Goal: Information Seeking & Learning: Check status

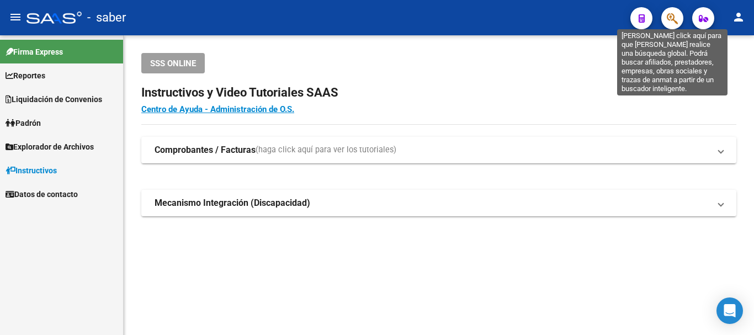
click at [671, 20] on icon "button" at bounding box center [672, 18] width 11 height 13
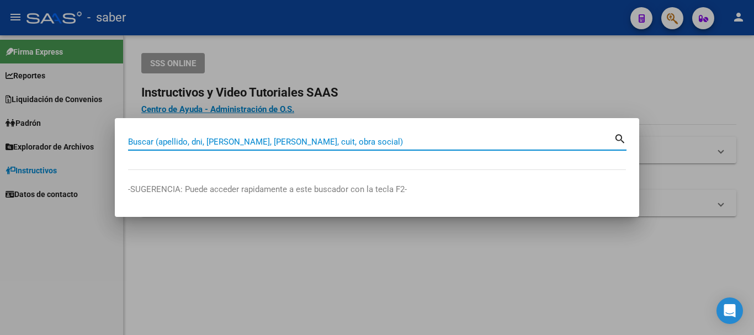
paste input "27237198404"
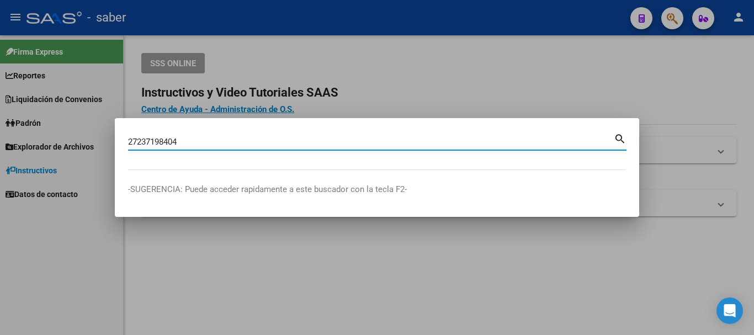
type input "27237198404"
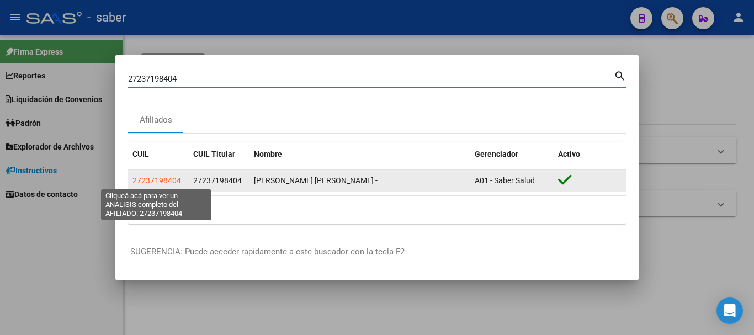
click at [166, 181] on span "27237198404" at bounding box center [157, 180] width 49 height 9
type textarea "27237198404"
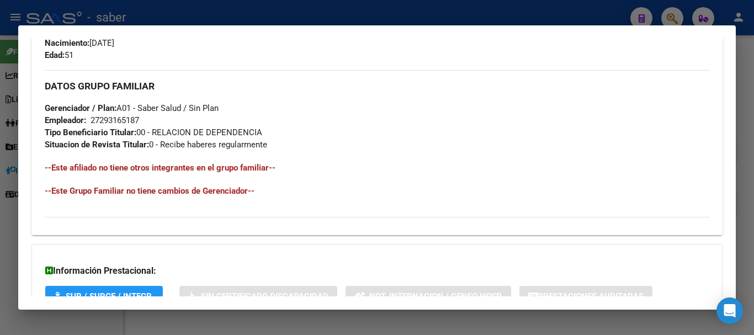
scroll to position [580, 0]
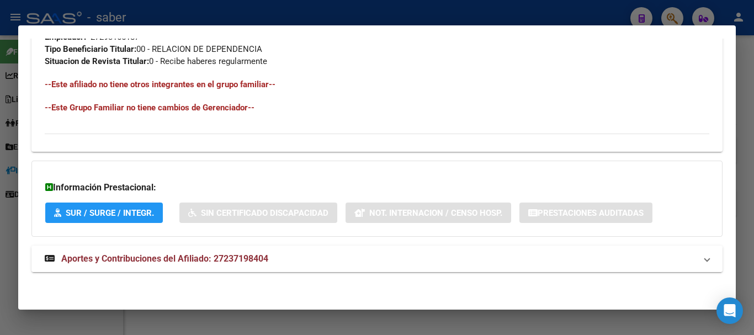
click at [175, 258] on span "Aportes y Contribuciones del Afiliado: 27237198404" at bounding box center [164, 258] width 207 height 10
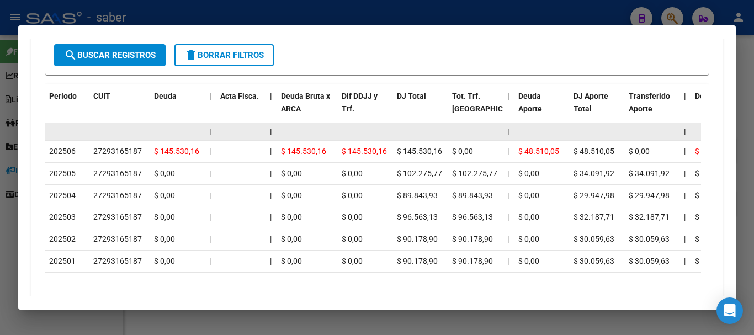
scroll to position [967, 0]
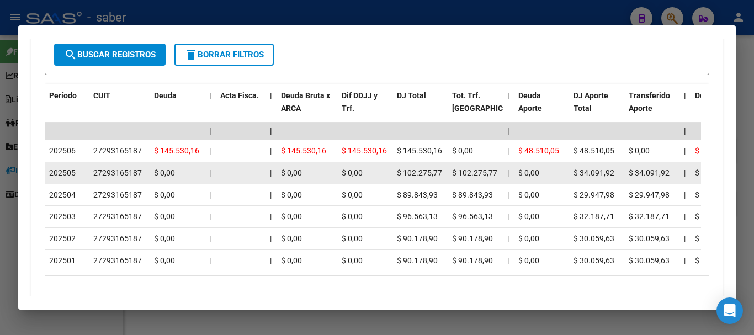
drag, startPoint x: 95, startPoint y: 173, endPoint x: 149, endPoint y: 172, distance: 53.6
click at [149, 172] on datatable-body-cell "27293165187" at bounding box center [119, 173] width 61 height 22
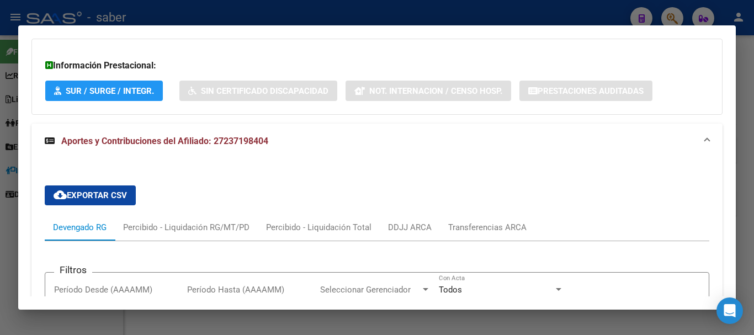
scroll to position [691, 0]
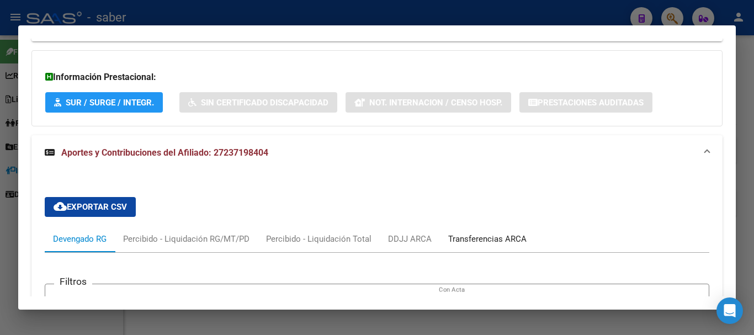
click at [468, 240] on div "Transferencias ARCA" at bounding box center [487, 239] width 78 height 12
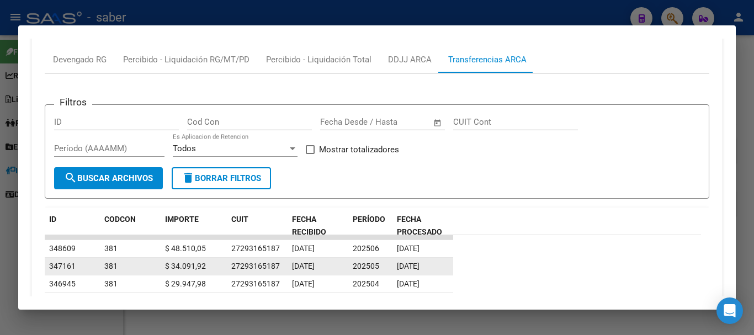
scroll to position [1002, 0]
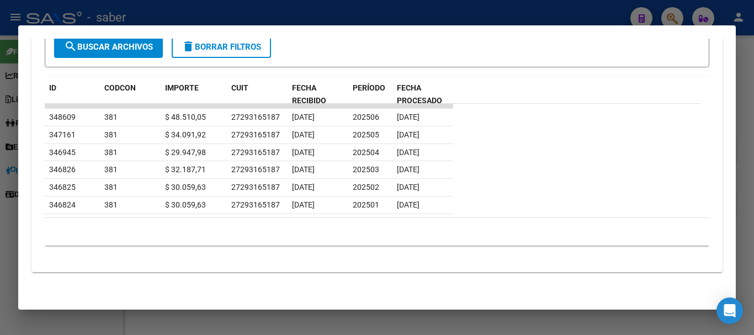
click at [53, 14] on div at bounding box center [377, 167] width 754 height 335
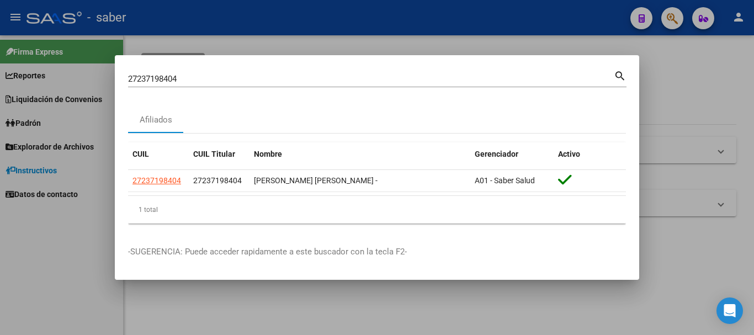
click at [52, 15] on div at bounding box center [377, 167] width 754 height 335
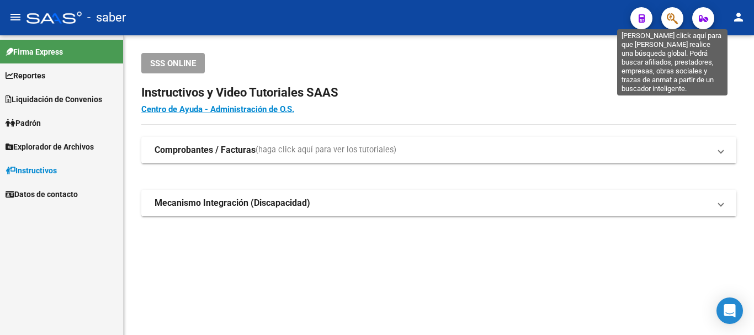
click at [669, 19] on icon "button" at bounding box center [672, 18] width 11 height 13
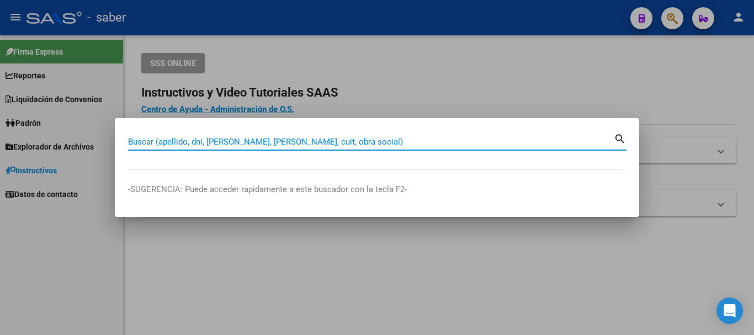
paste input "20409802460"
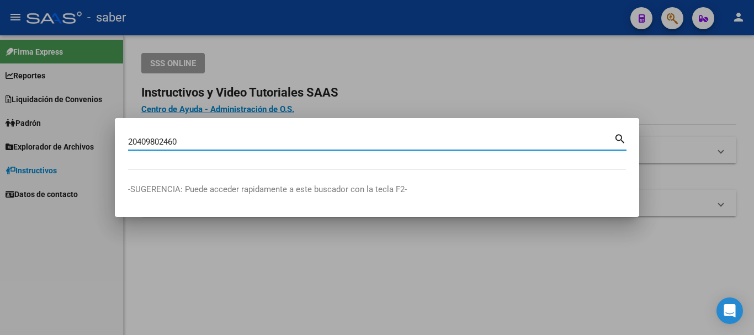
type input "20409802460"
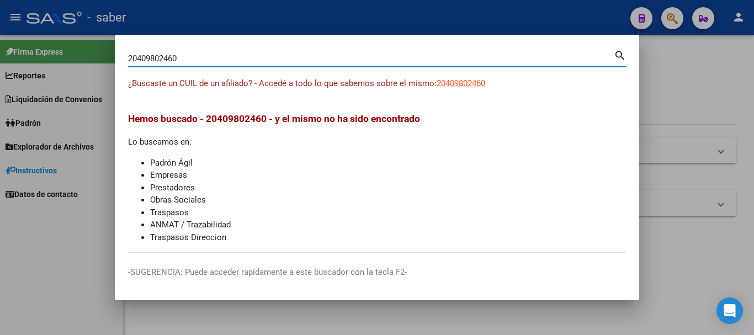
click at [36, 18] on div at bounding box center [377, 167] width 754 height 335
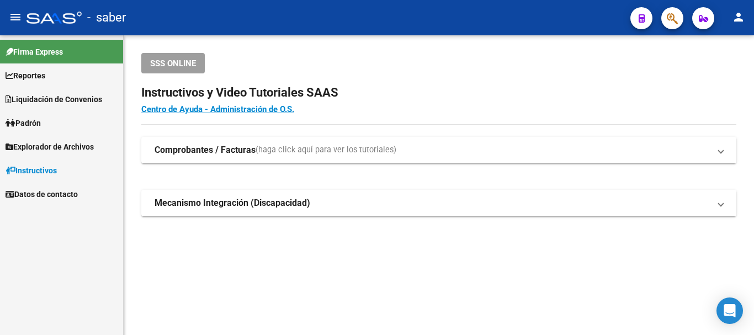
click at [36, 18] on div at bounding box center [54, 18] width 55 height 12
